Goal: Task Accomplishment & Management: Use online tool/utility

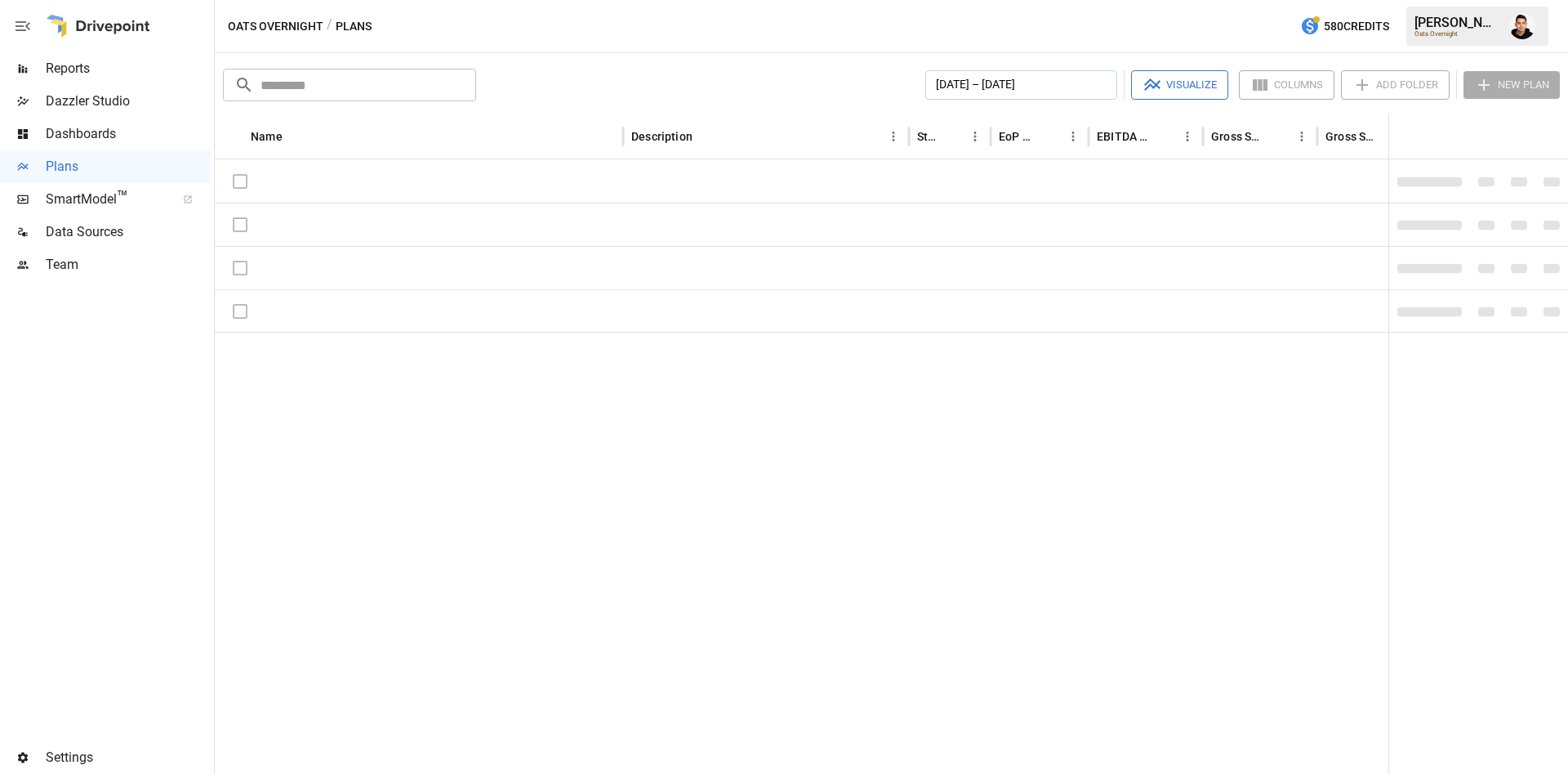
click at [1051, 526] on div "Name Description Status EoP Cash EBITDA Margin Gross Sales Gross Sales: DTC Onl…" at bounding box center [891, 443] width 1353 height 660
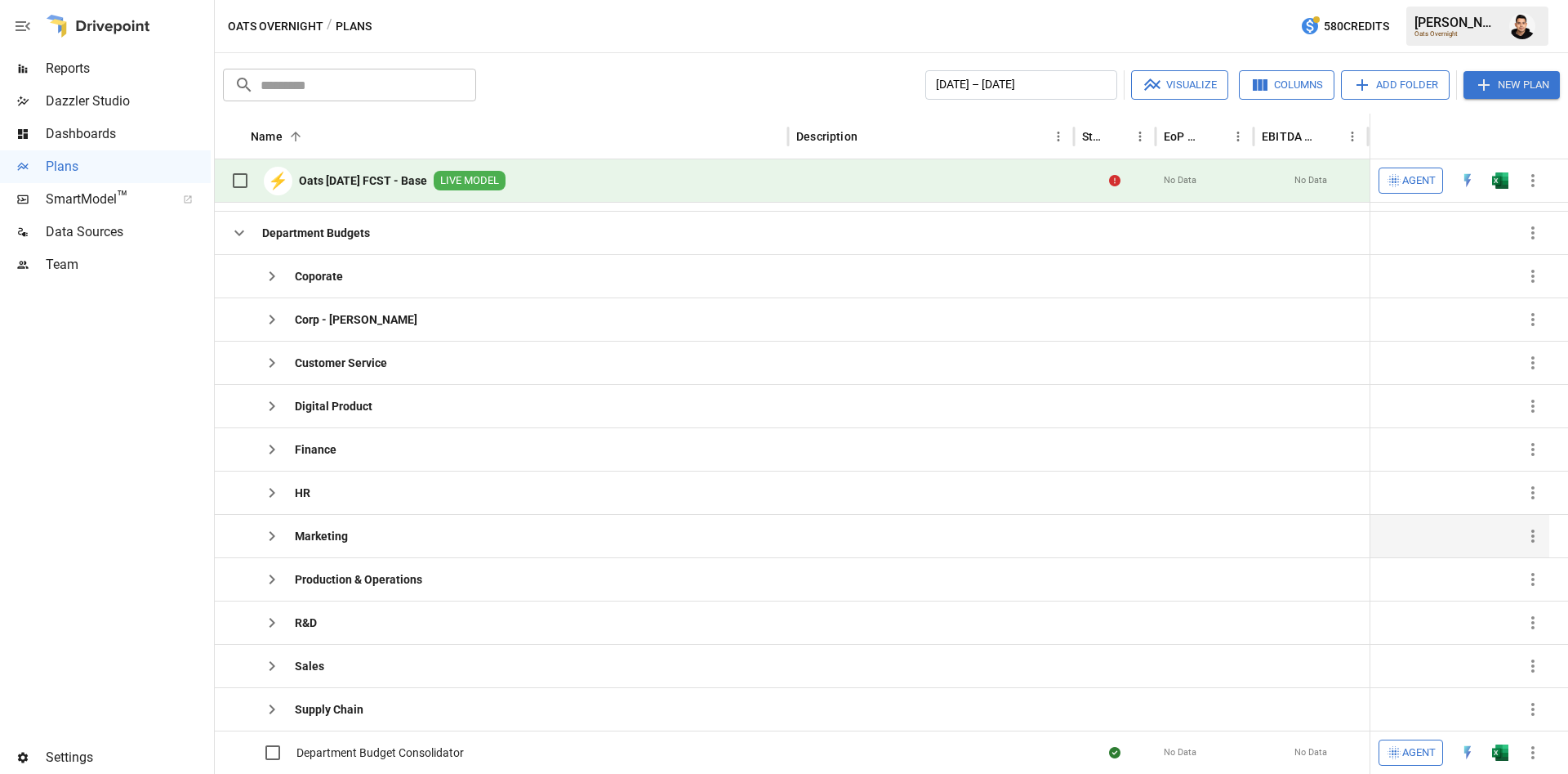
scroll to position [61, 0]
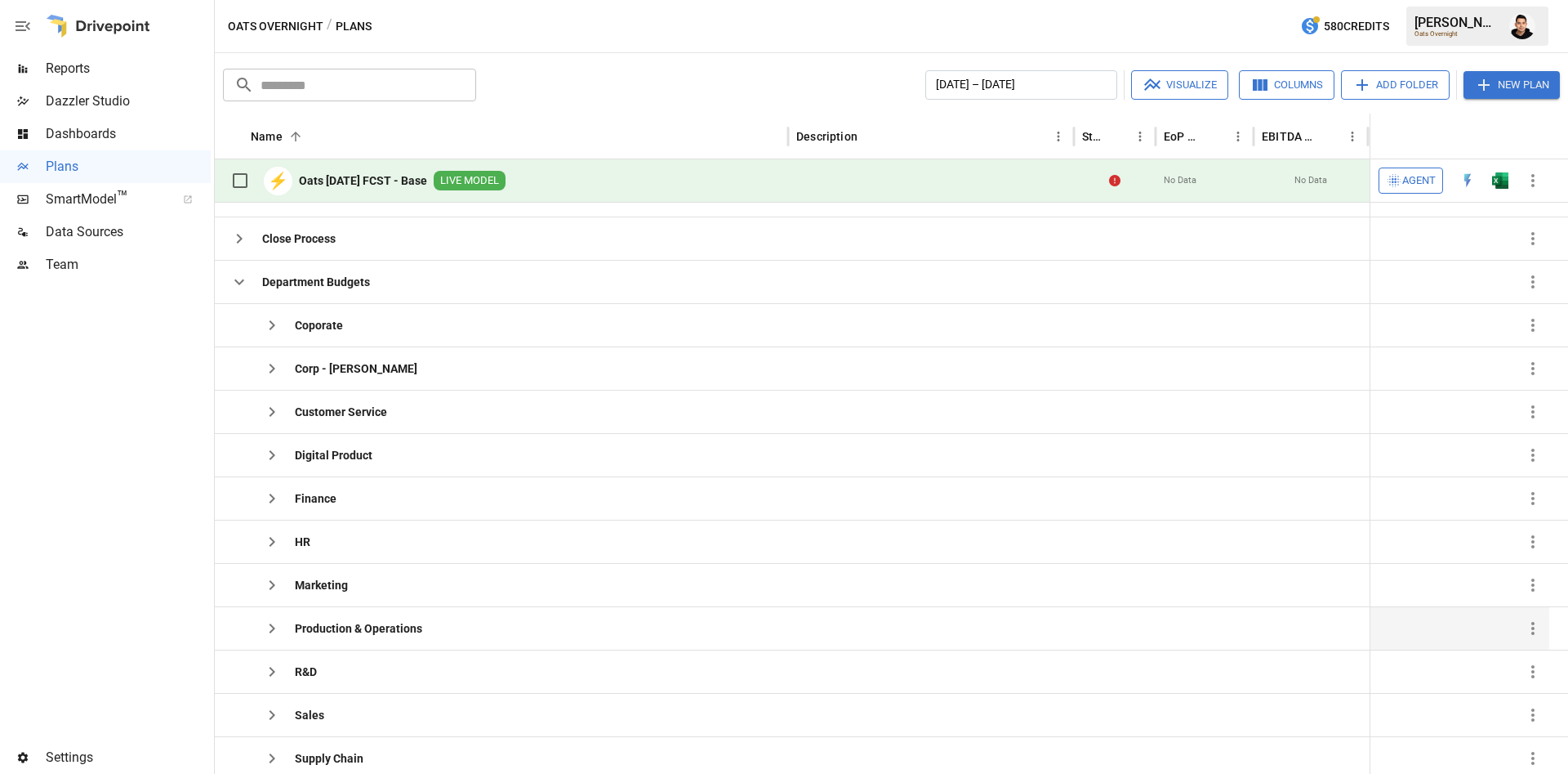
click at [275, 613] on button "button" at bounding box center [272, 628] width 33 height 33
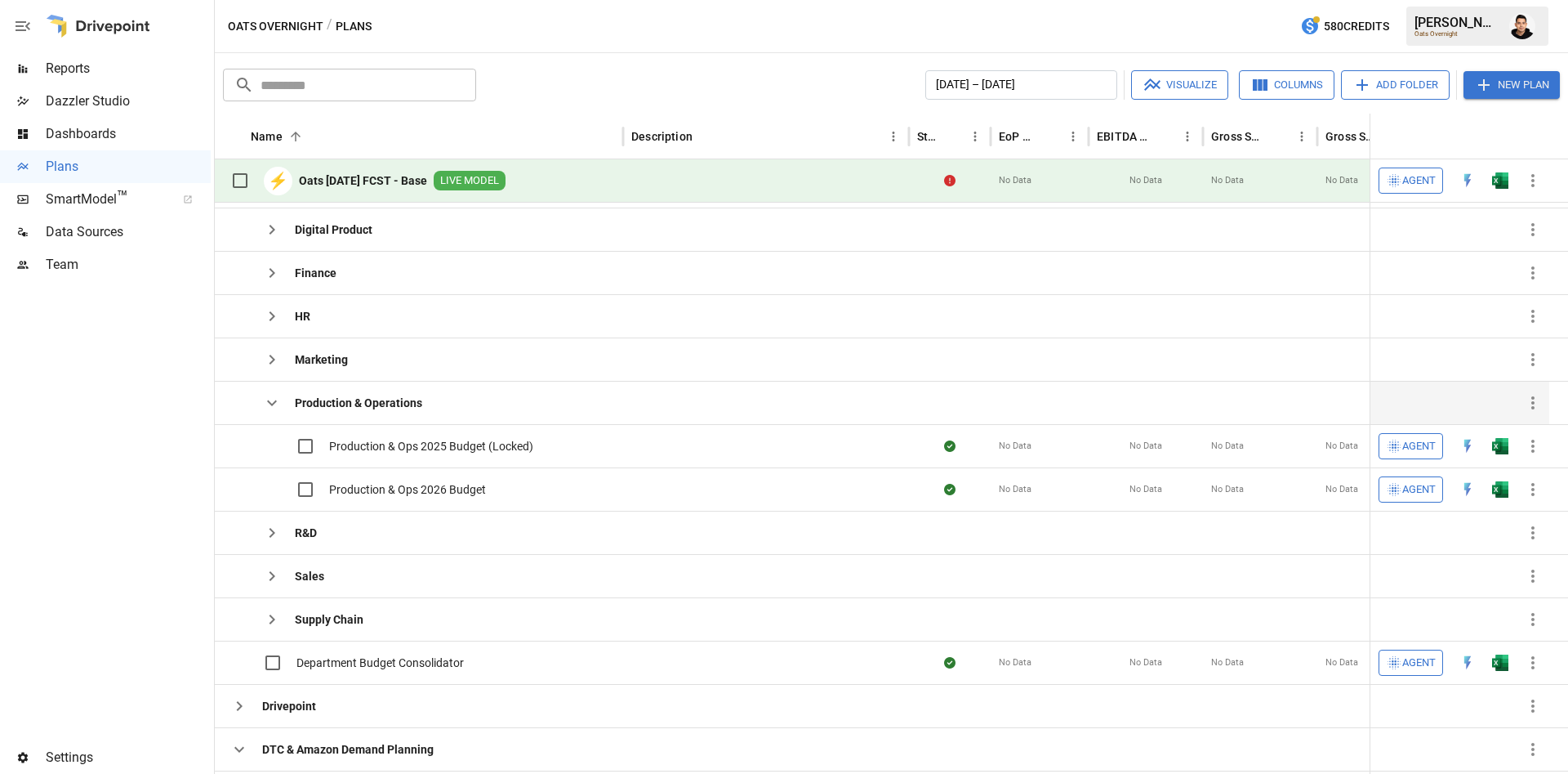
scroll to position [250, 0]
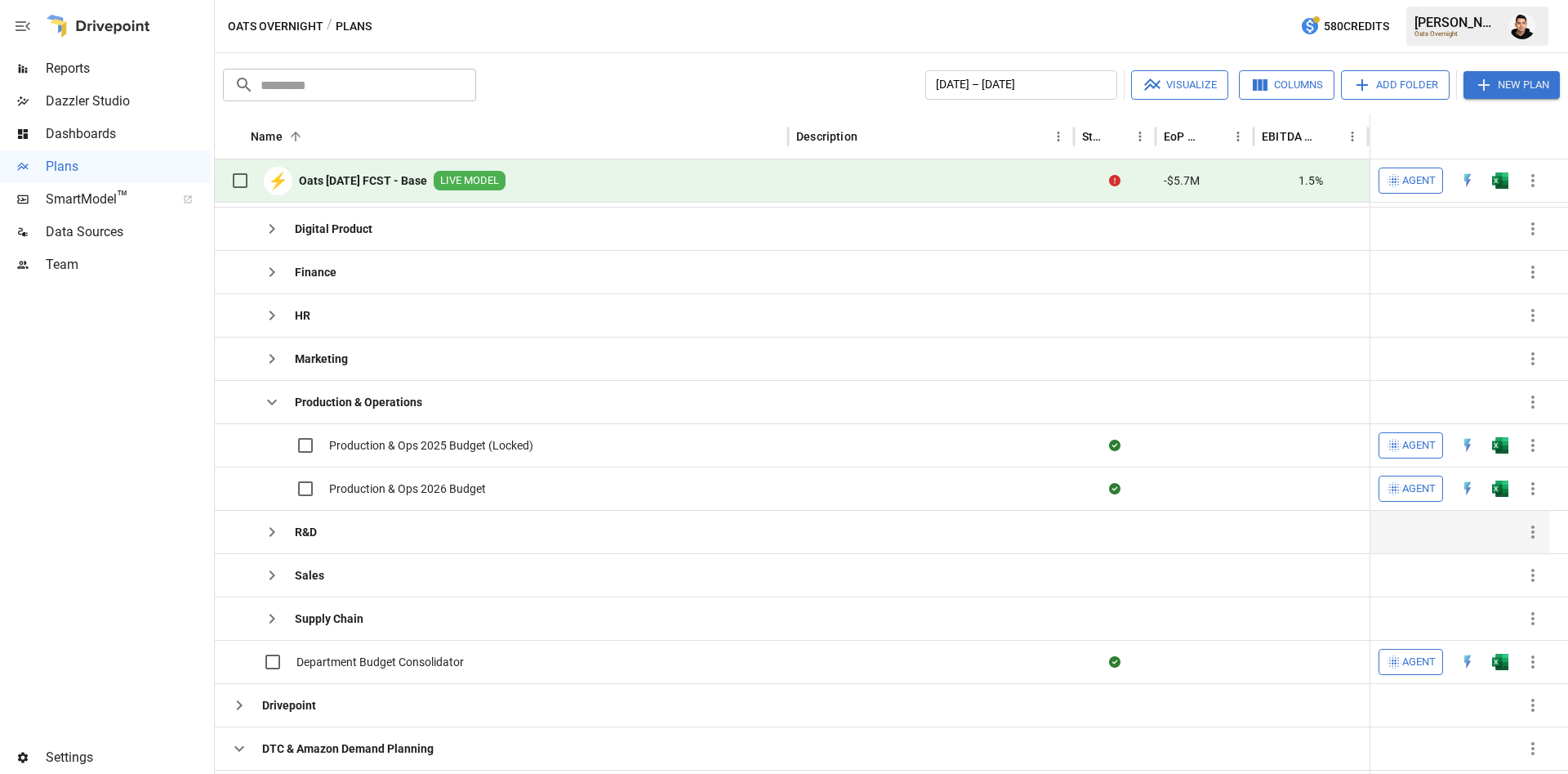
click at [272, 526] on icon "button" at bounding box center [271, 531] width 19 height 19
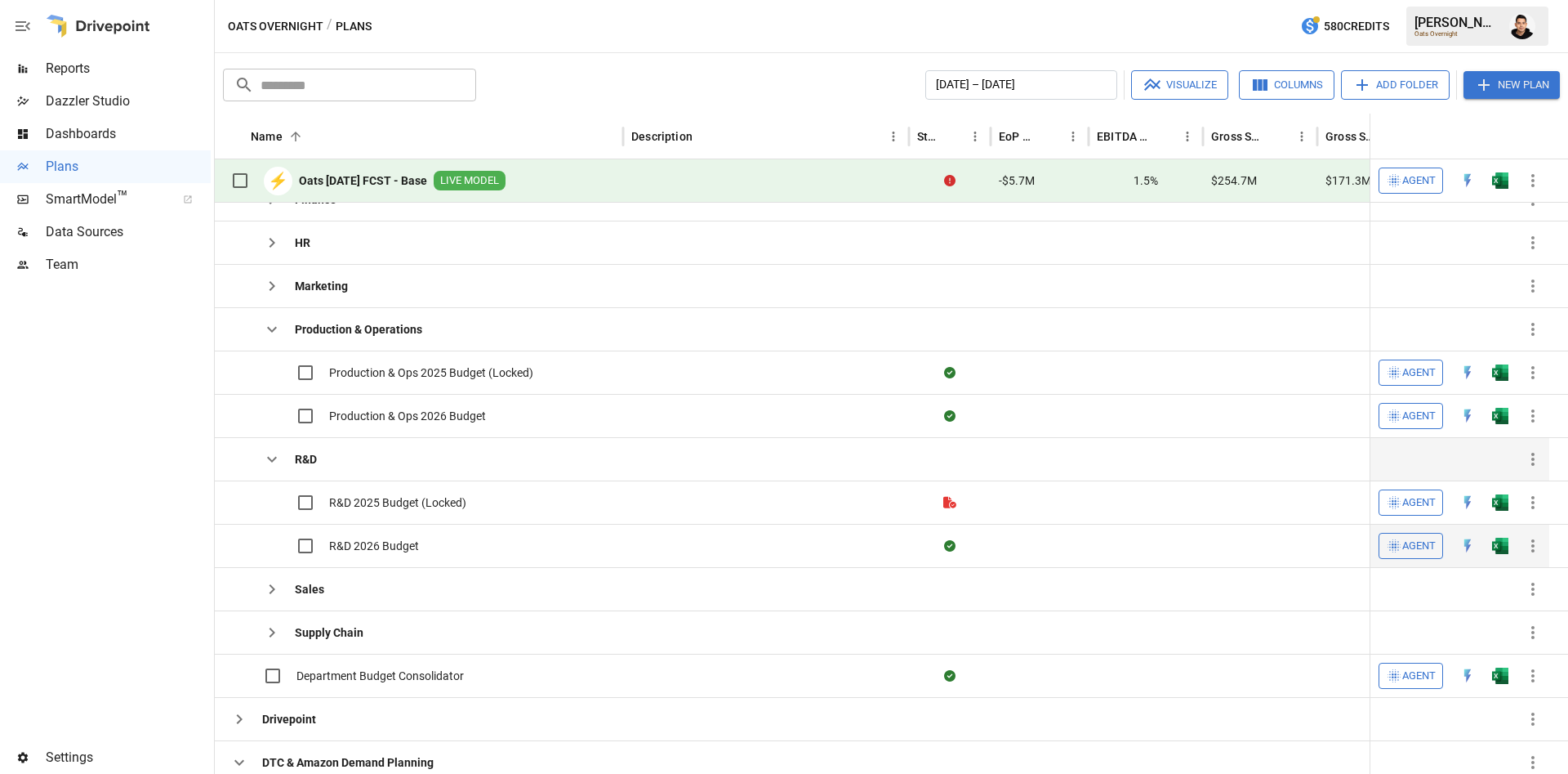
scroll to position [316, 0]
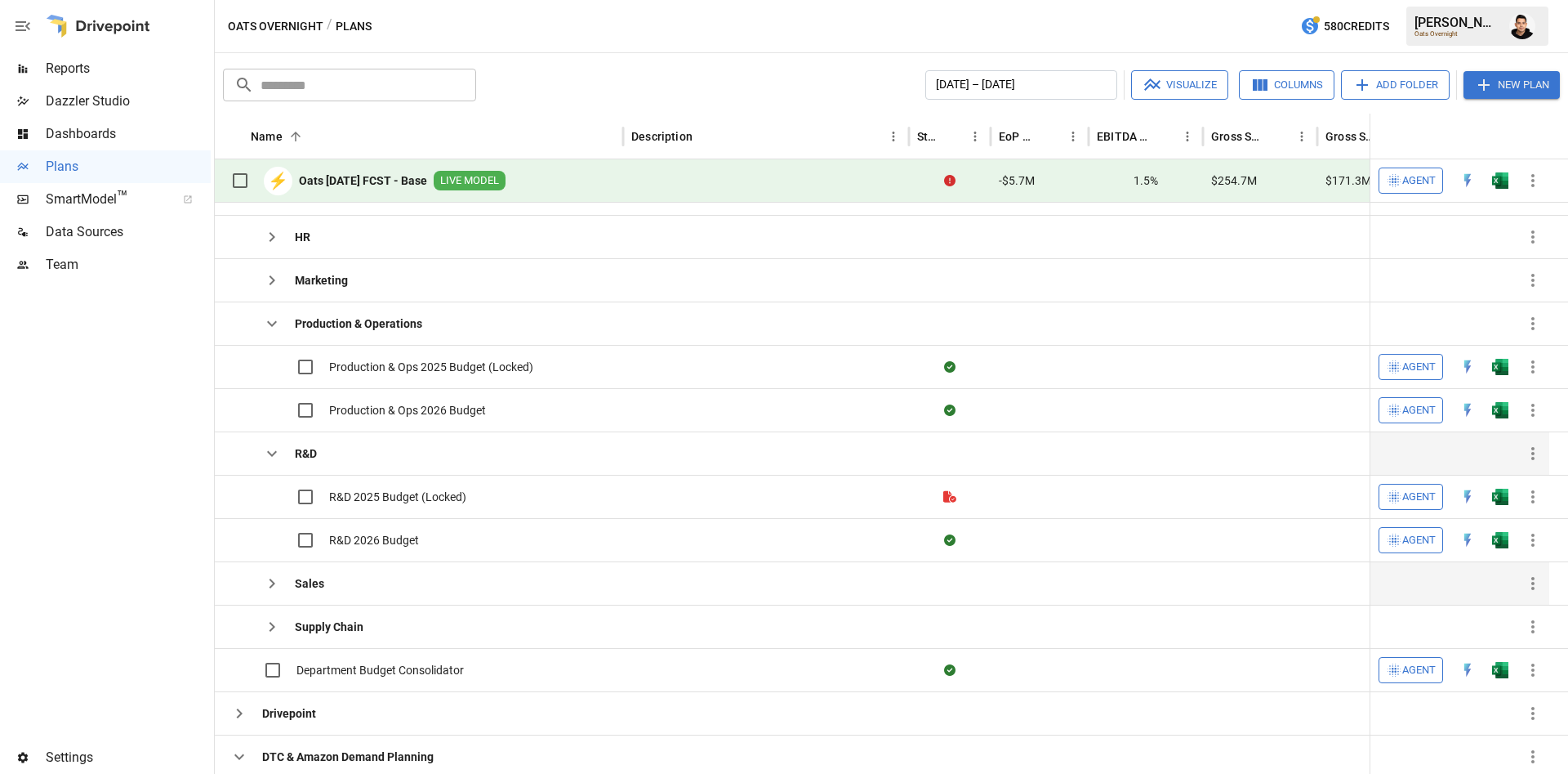
click at [280, 594] on button "button" at bounding box center [272, 583] width 33 height 33
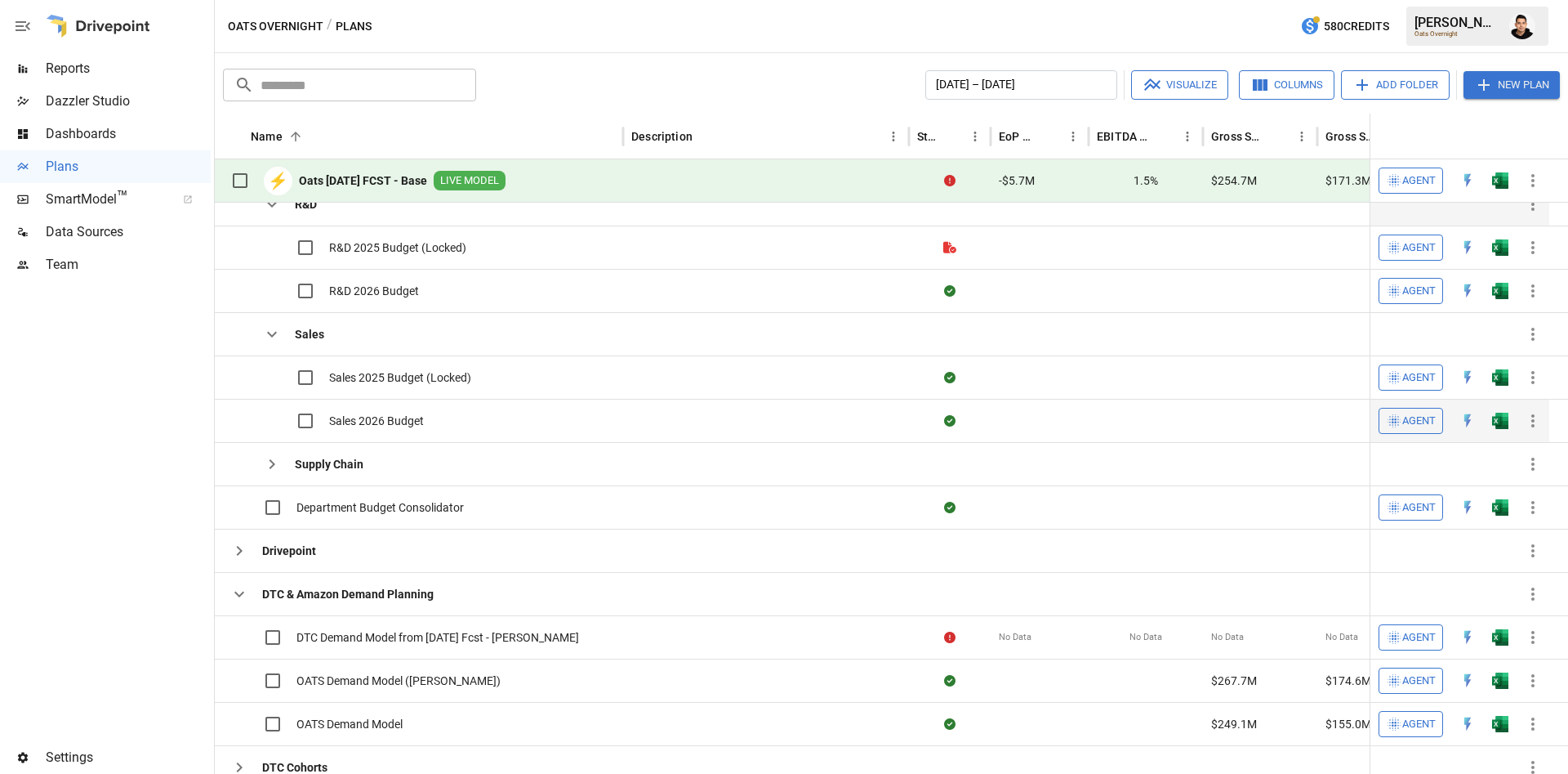
scroll to position [628, 0]
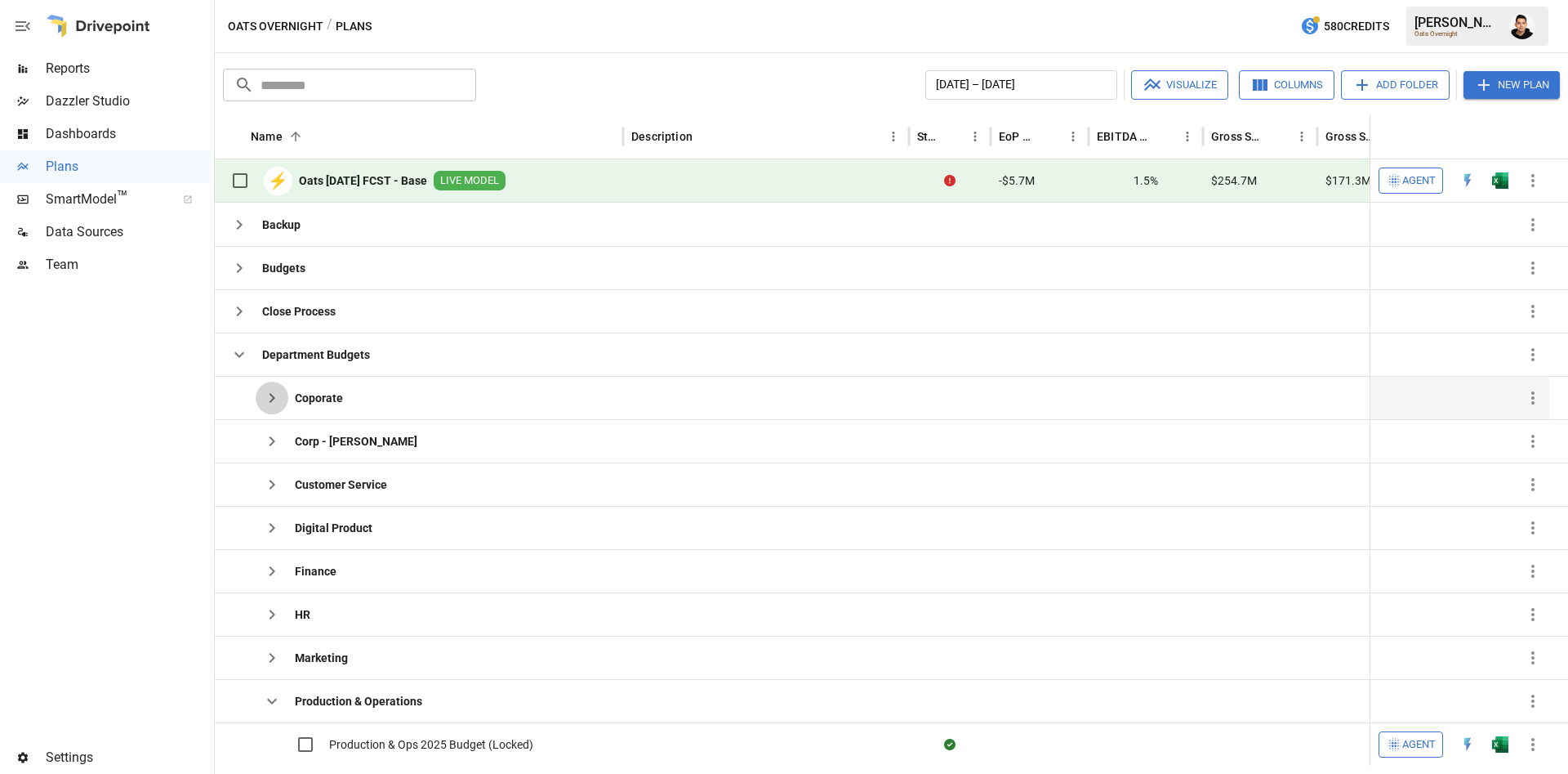
click at [280, 400] on icon "button" at bounding box center [271, 397] width 19 height 19
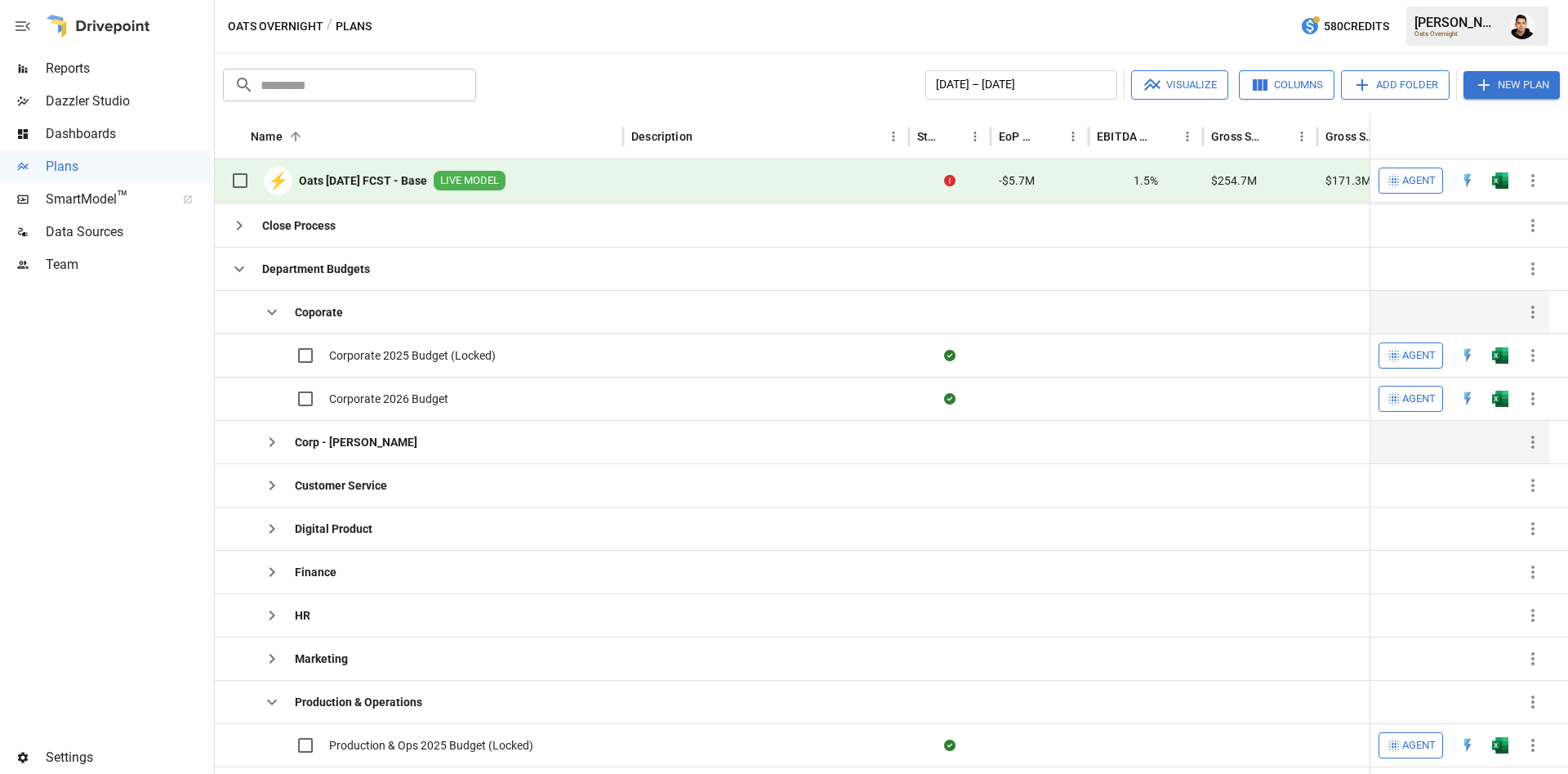
click at [262, 455] on button "button" at bounding box center [272, 442] width 33 height 33
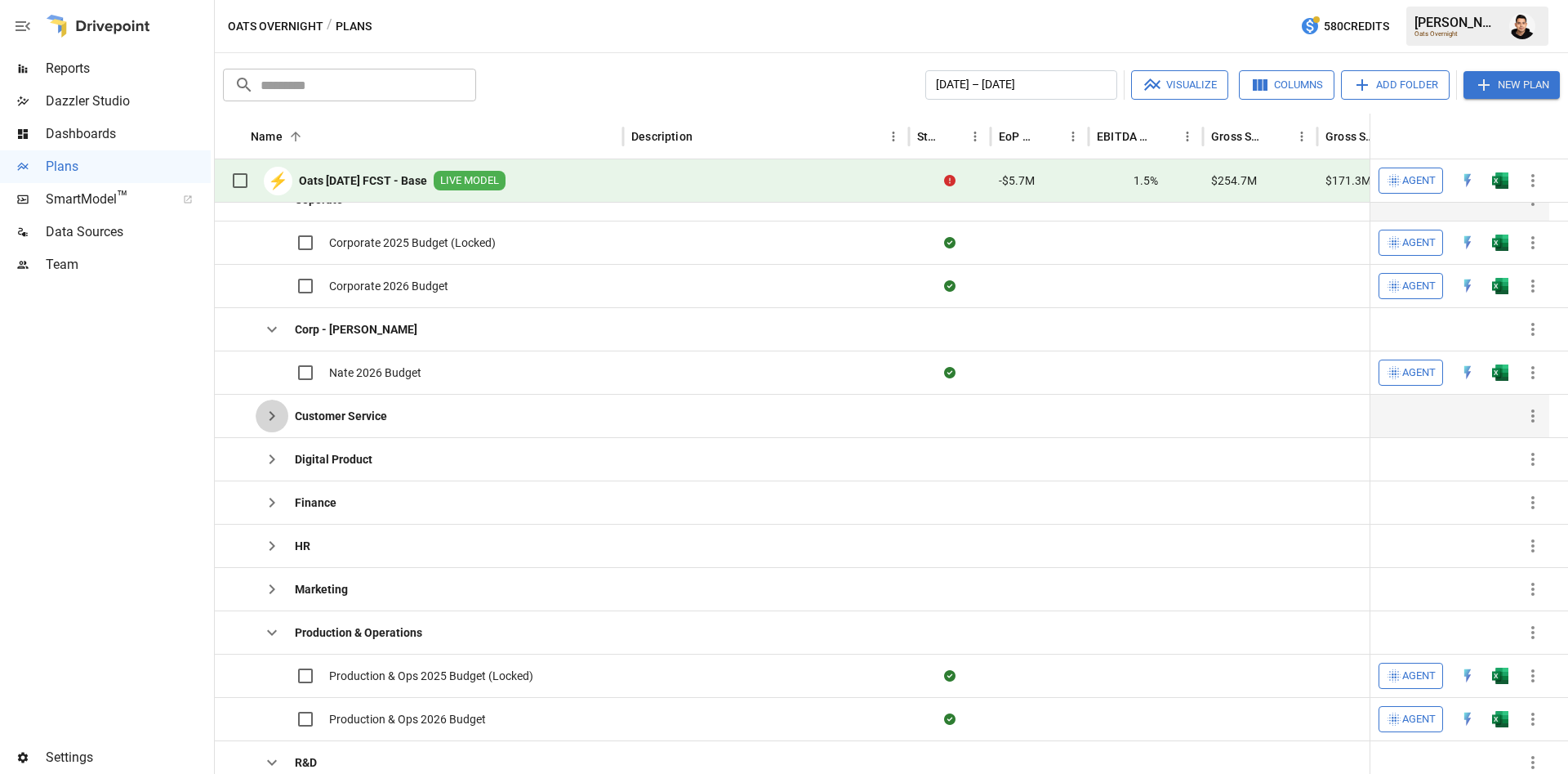
click at [270, 417] on icon "button" at bounding box center [271, 416] width 19 height 19
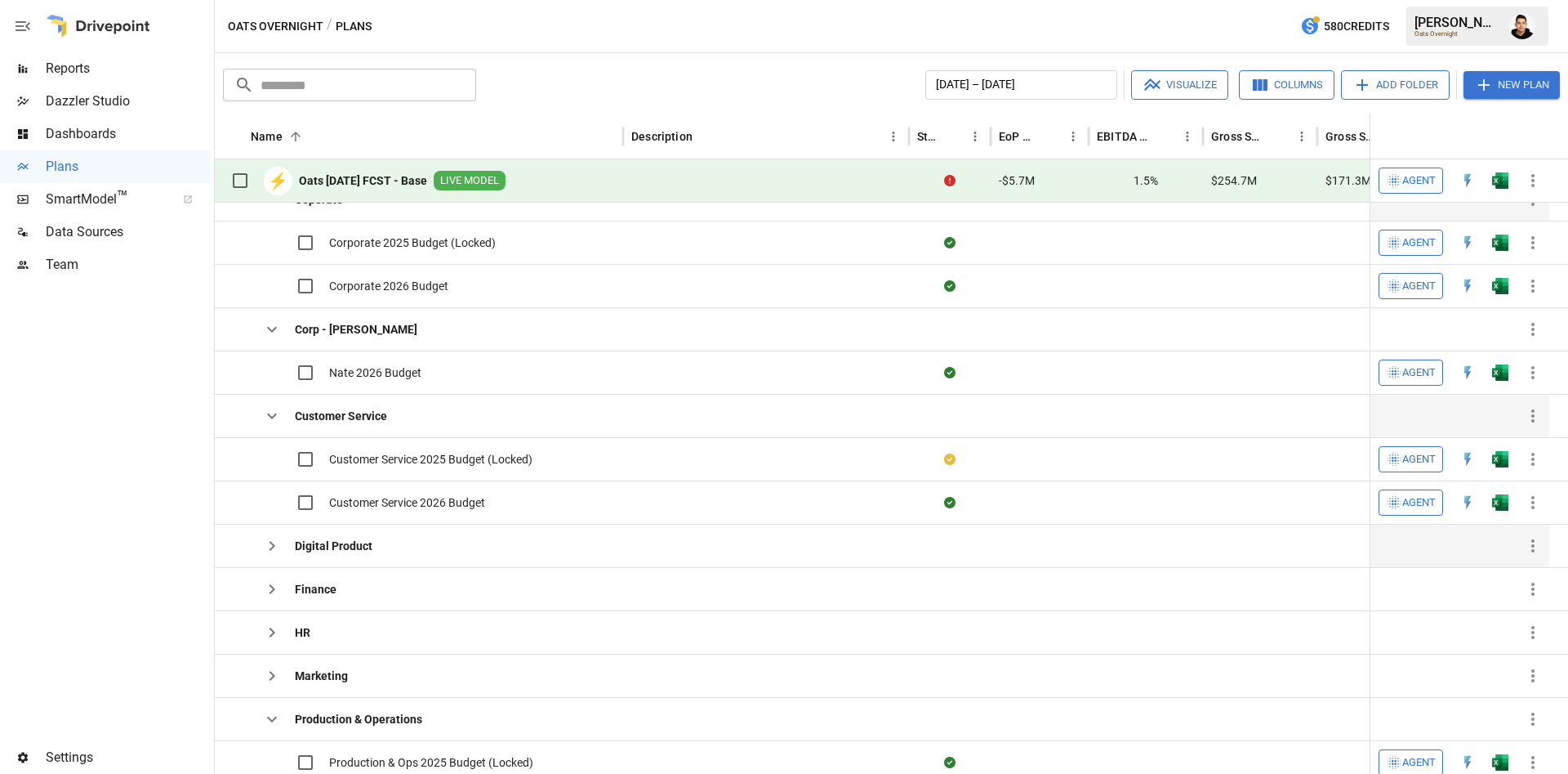
click at [271, 546] on icon "button" at bounding box center [271, 545] width 19 height 19
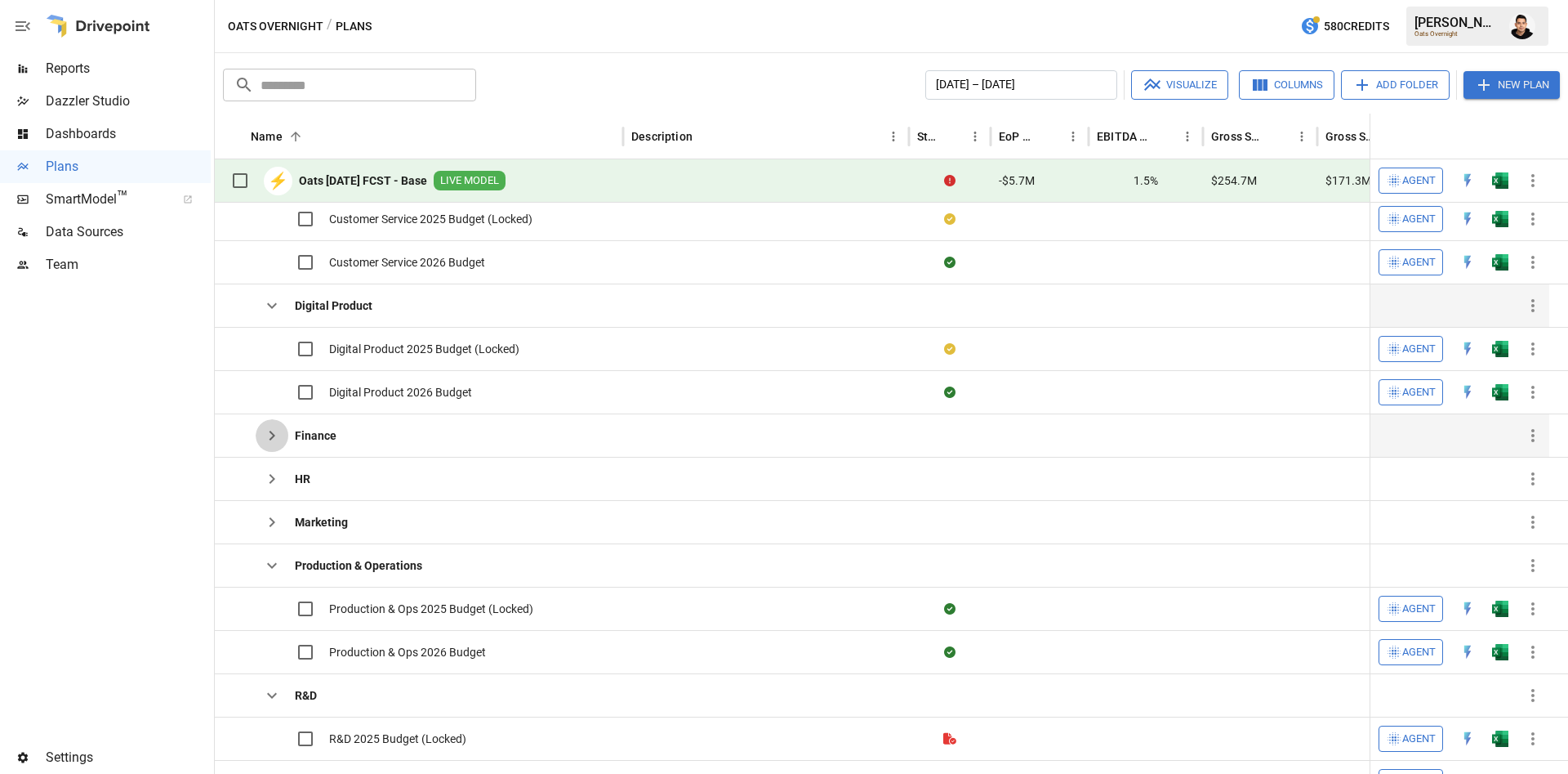
click at [274, 427] on icon "button" at bounding box center [271, 435] width 19 height 19
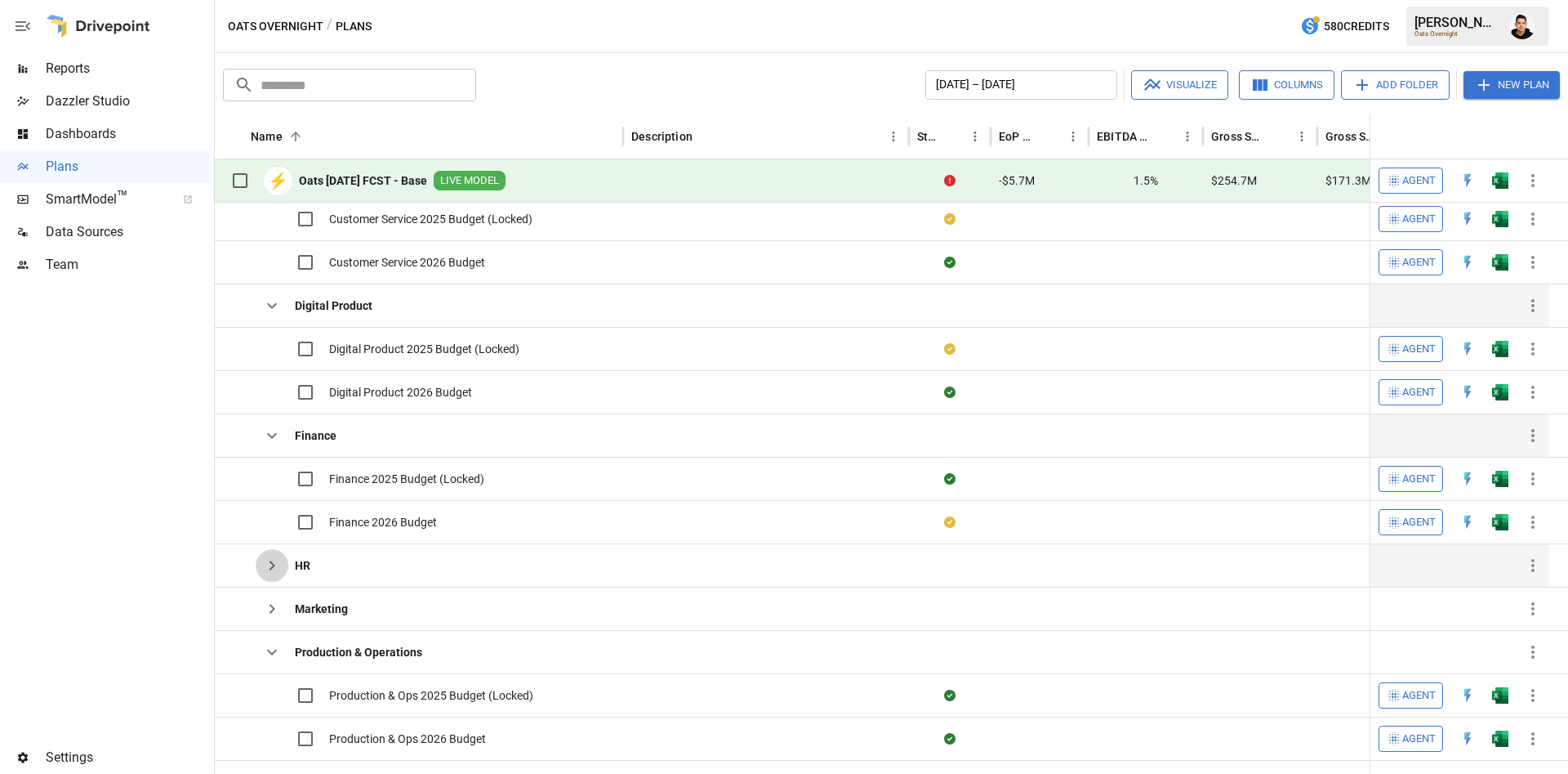
click at [263, 565] on icon "button" at bounding box center [271, 564] width 19 height 19
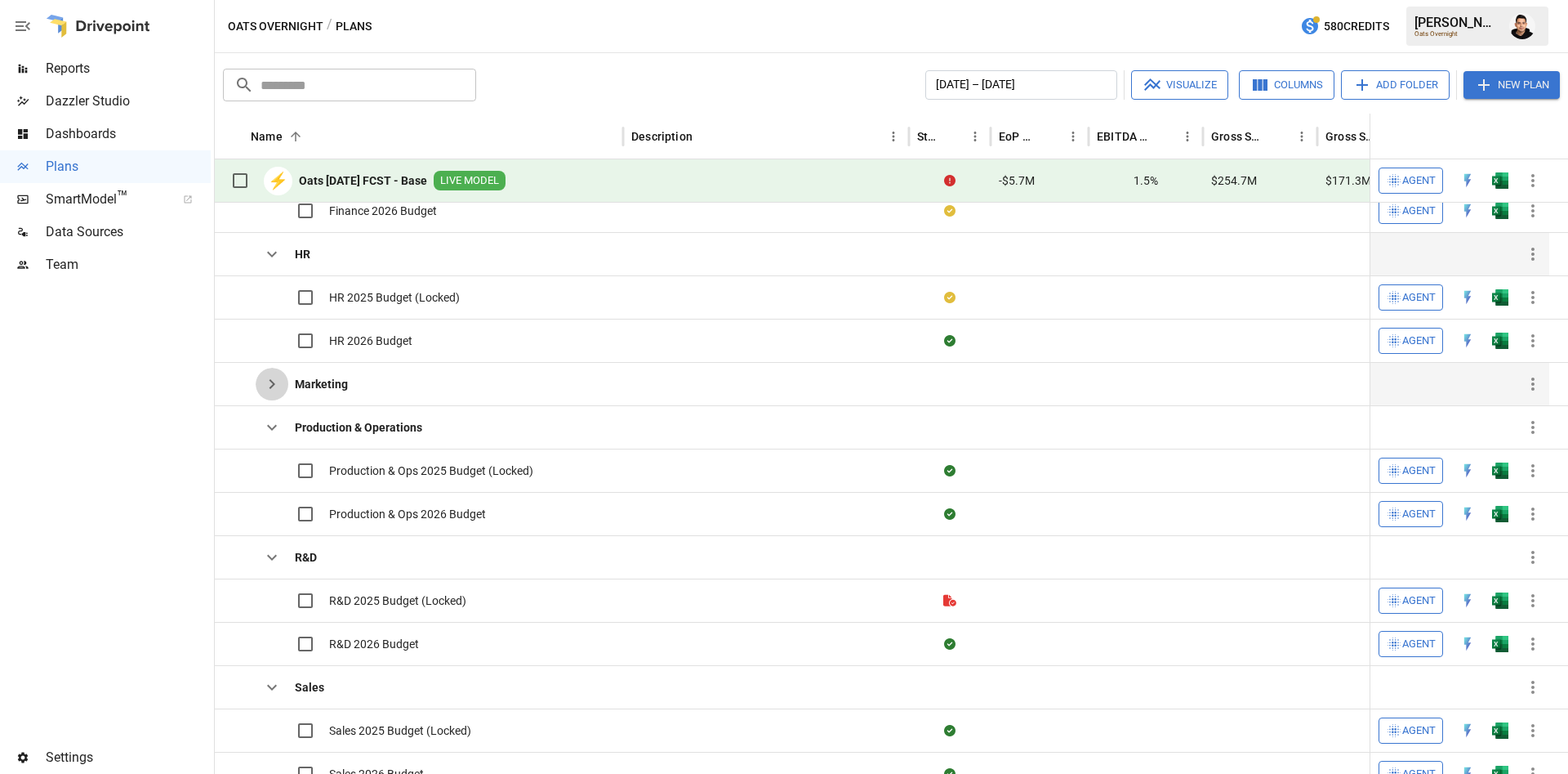
click at [277, 394] on button "button" at bounding box center [272, 384] width 33 height 33
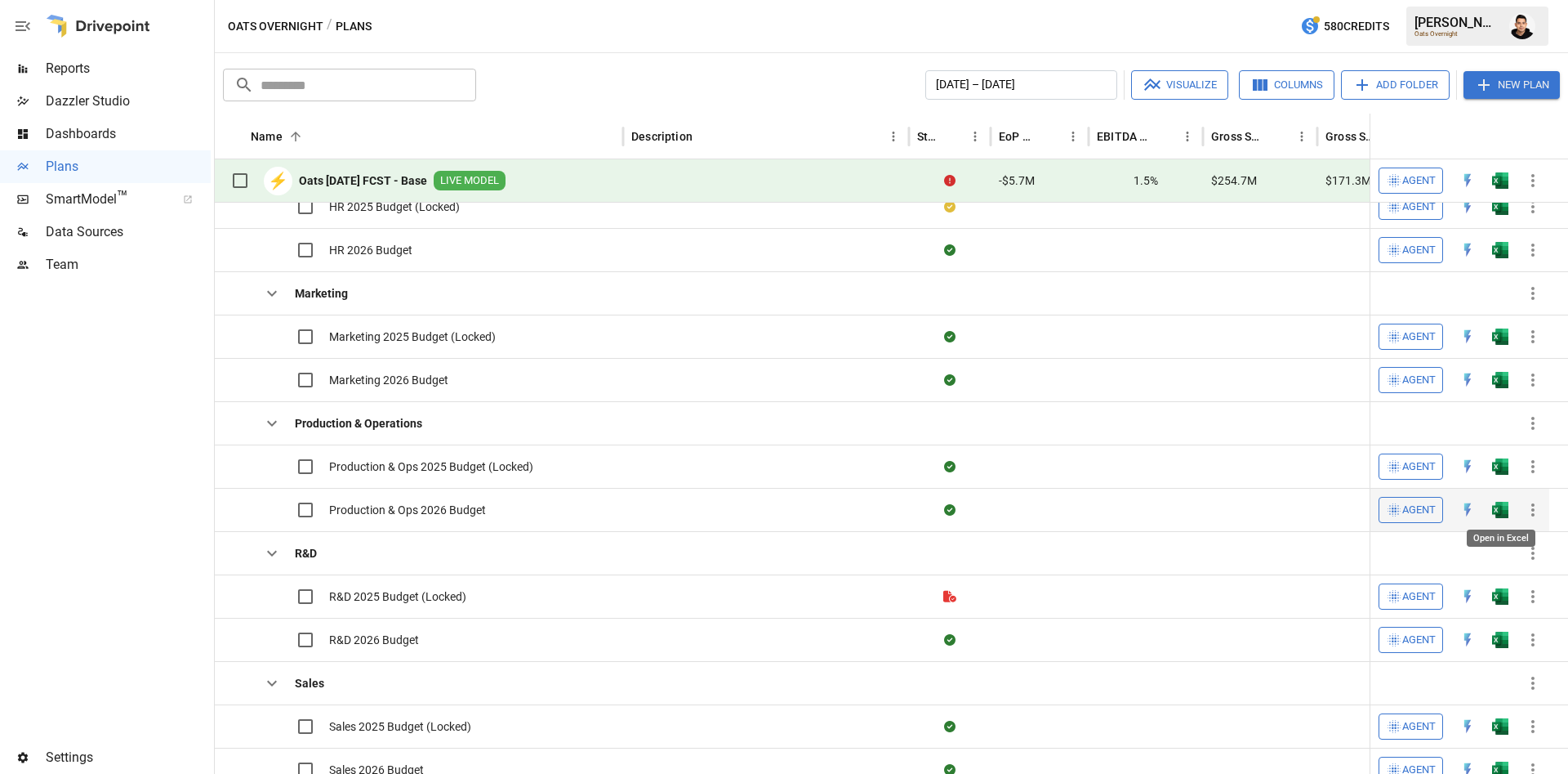
click at [1500, 513] on img "Open in Excel" at bounding box center [1500, 510] width 16 height 16
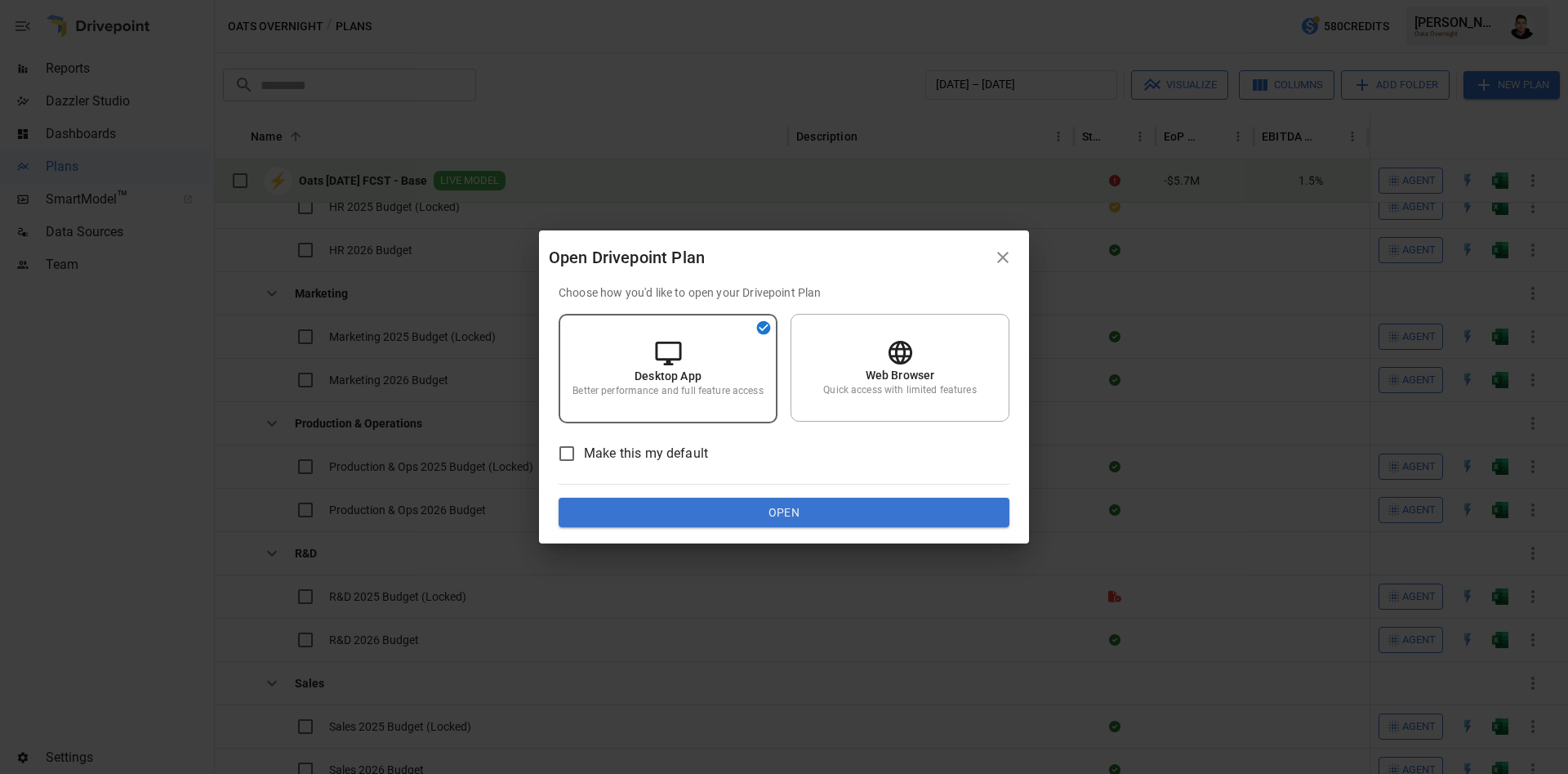
click at [743, 518] on button "Open" at bounding box center [784, 512] width 451 height 30
